Goal: Information Seeking & Learning: Find specific fact

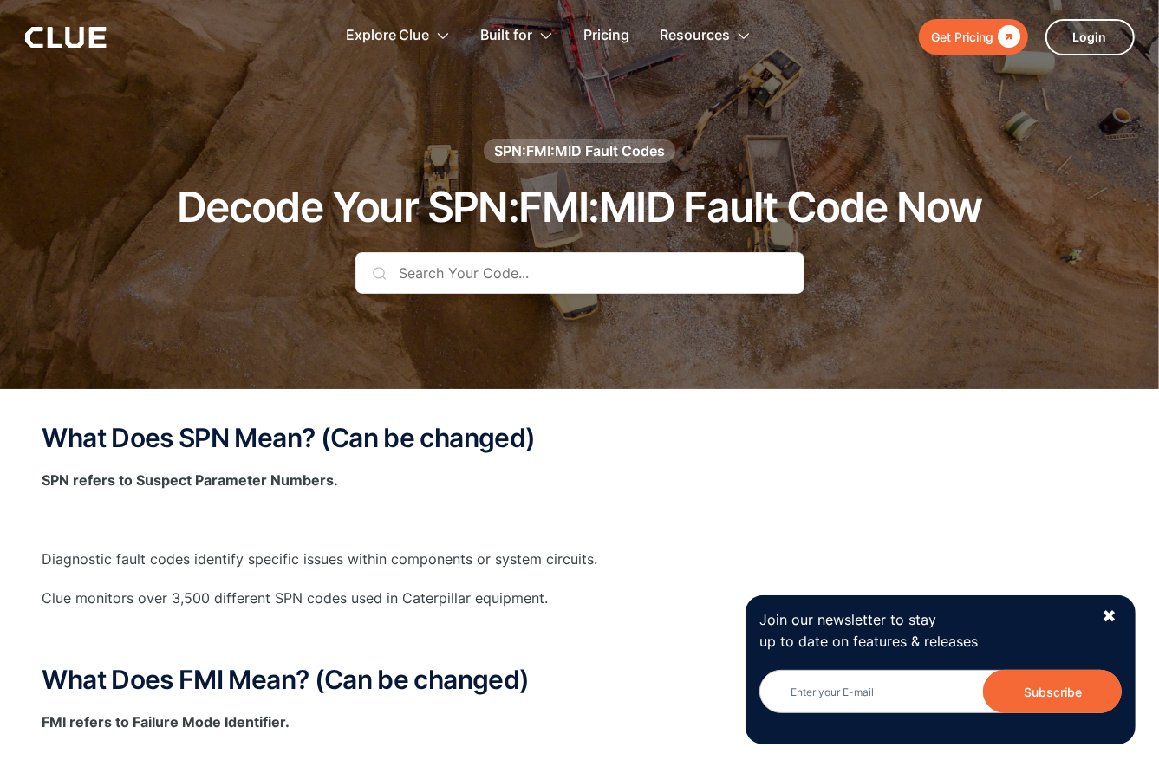
click at [423, 278] on input "text" at bounding box center [579, 273] width 449 height 42
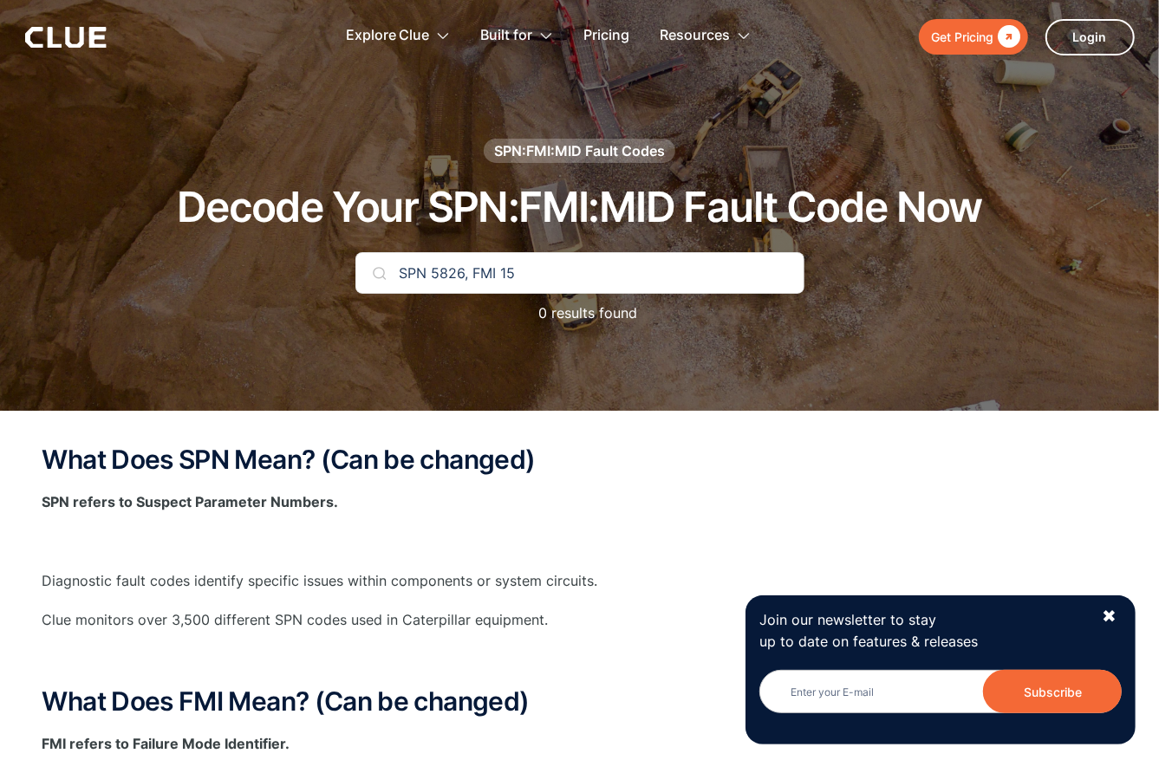
click at [569, 290] on input "SPN 5826, FMI 15" at bounding box center [579, 273] width 449 height 42
type input "SPN 5826"
